Goal: Find specific page/section: Find specific page/section

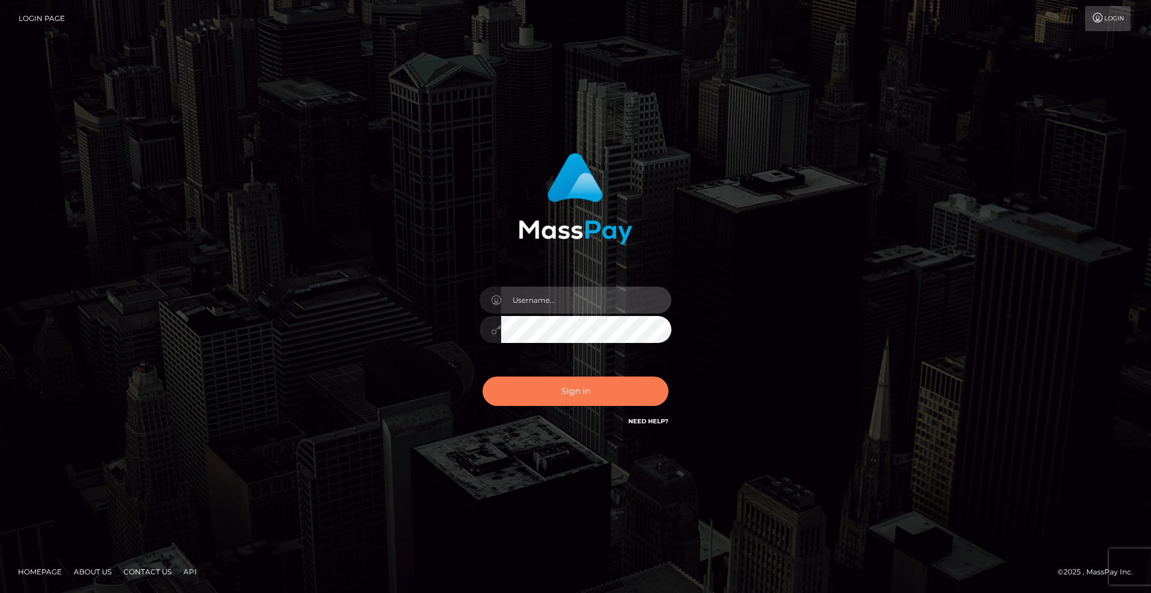
type input "[DEMOGRAPHIC_DATA]"
click at [632, 390] on button "Sign in" at bounding box center [575, 390] width 186 height 29
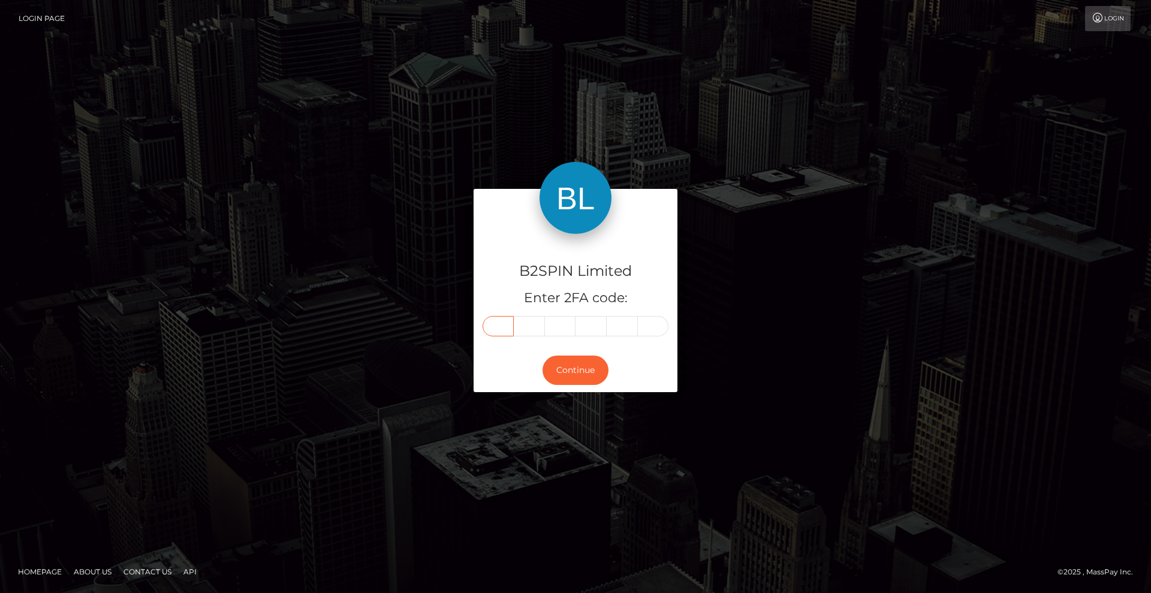
click at [501, 327] on input "text" at bounding box center [497, 326] width 31 height 20
type input "5"
type input "2"
type input "1"
type input "9"
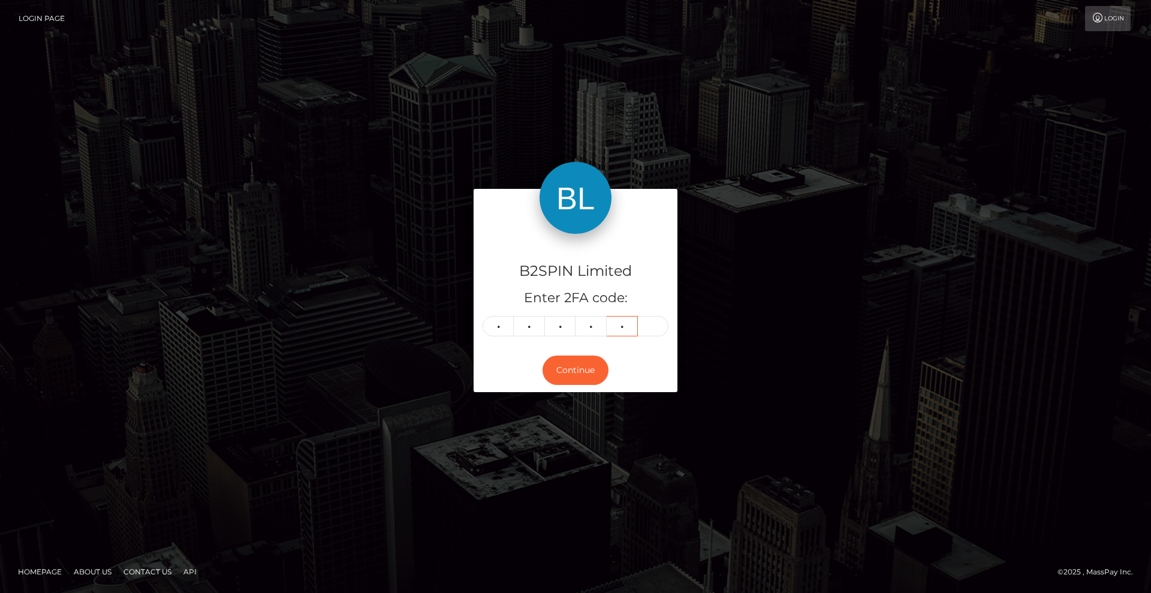
type input "4"
type input "9"
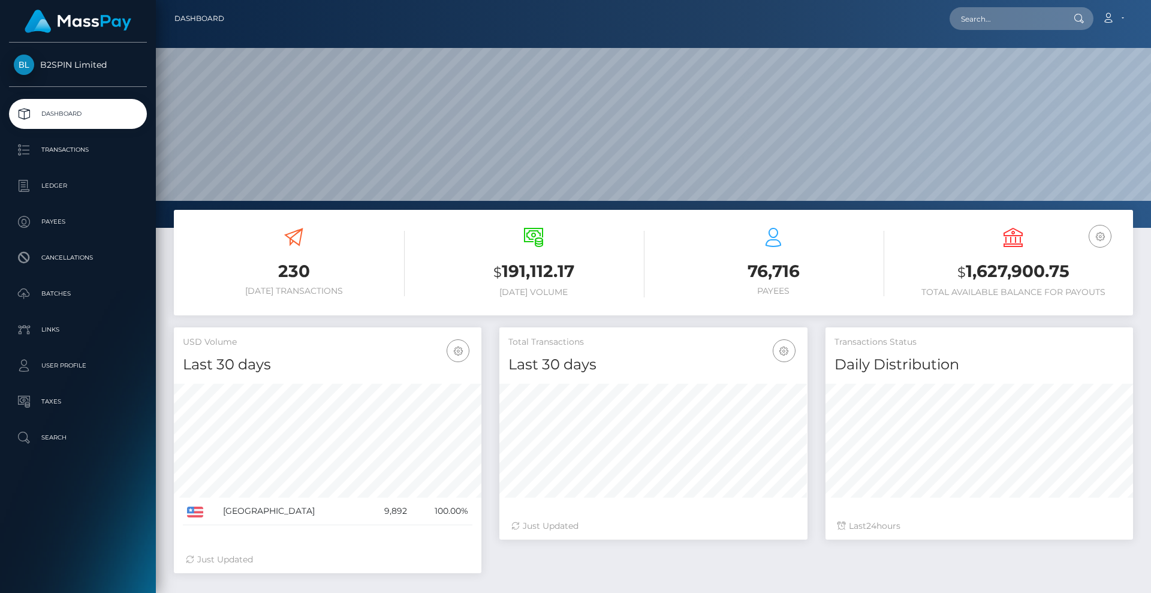
scroll to position [213, 308]
click at [1026, 24] on input "text" at bounding box center [1005, 18] width 113 height 23
type input "2765814"
click at [1009, 61] on link "MATTHEW THOMAS ALLEN" at bounding box center [997, 62] width 96 height 22
